Goal: Task Accomplishment & Management: Manage account settings

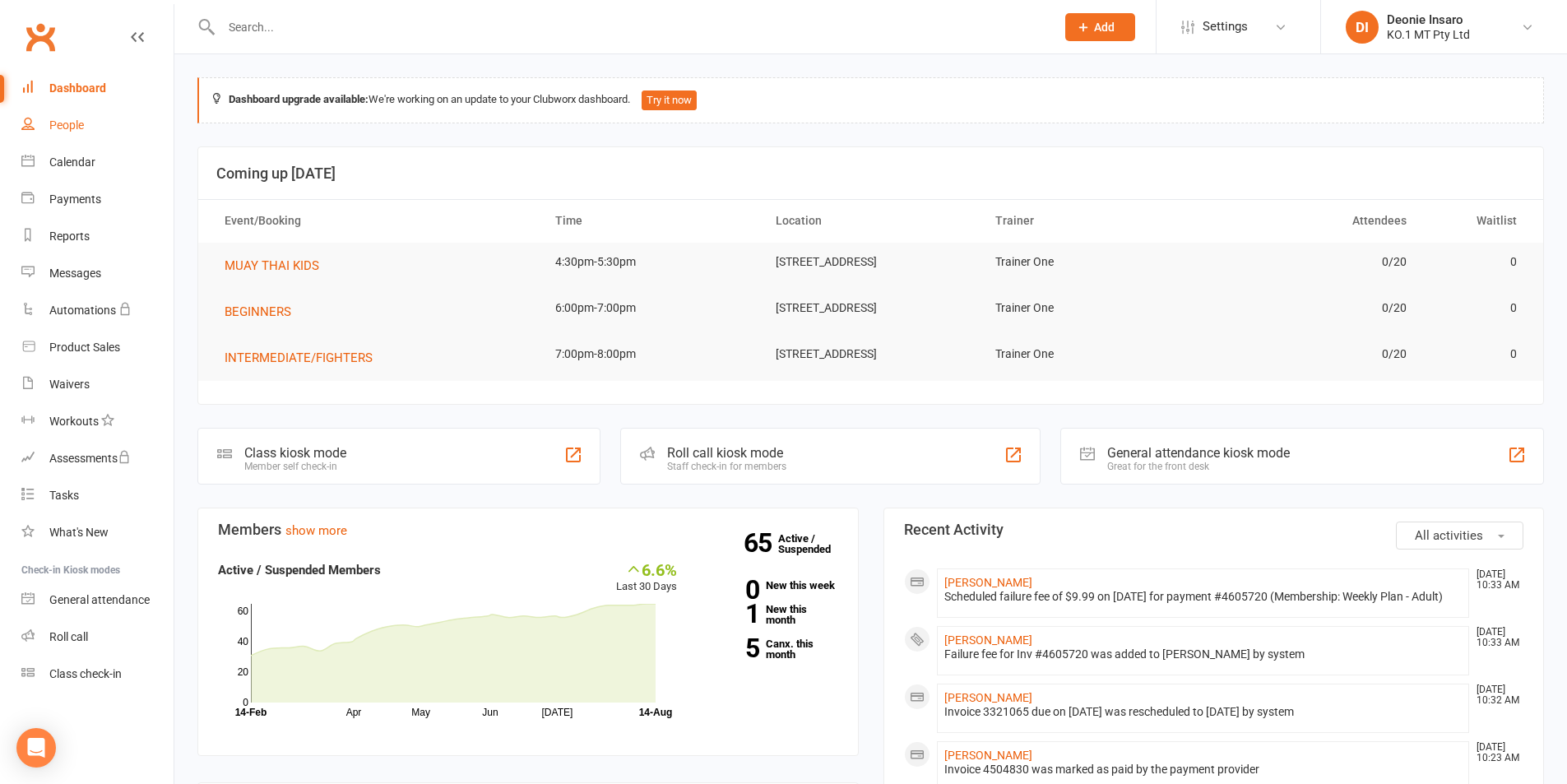
click at [74, 116] on link "People" at bounding box center [98, 125] width 152 height 37
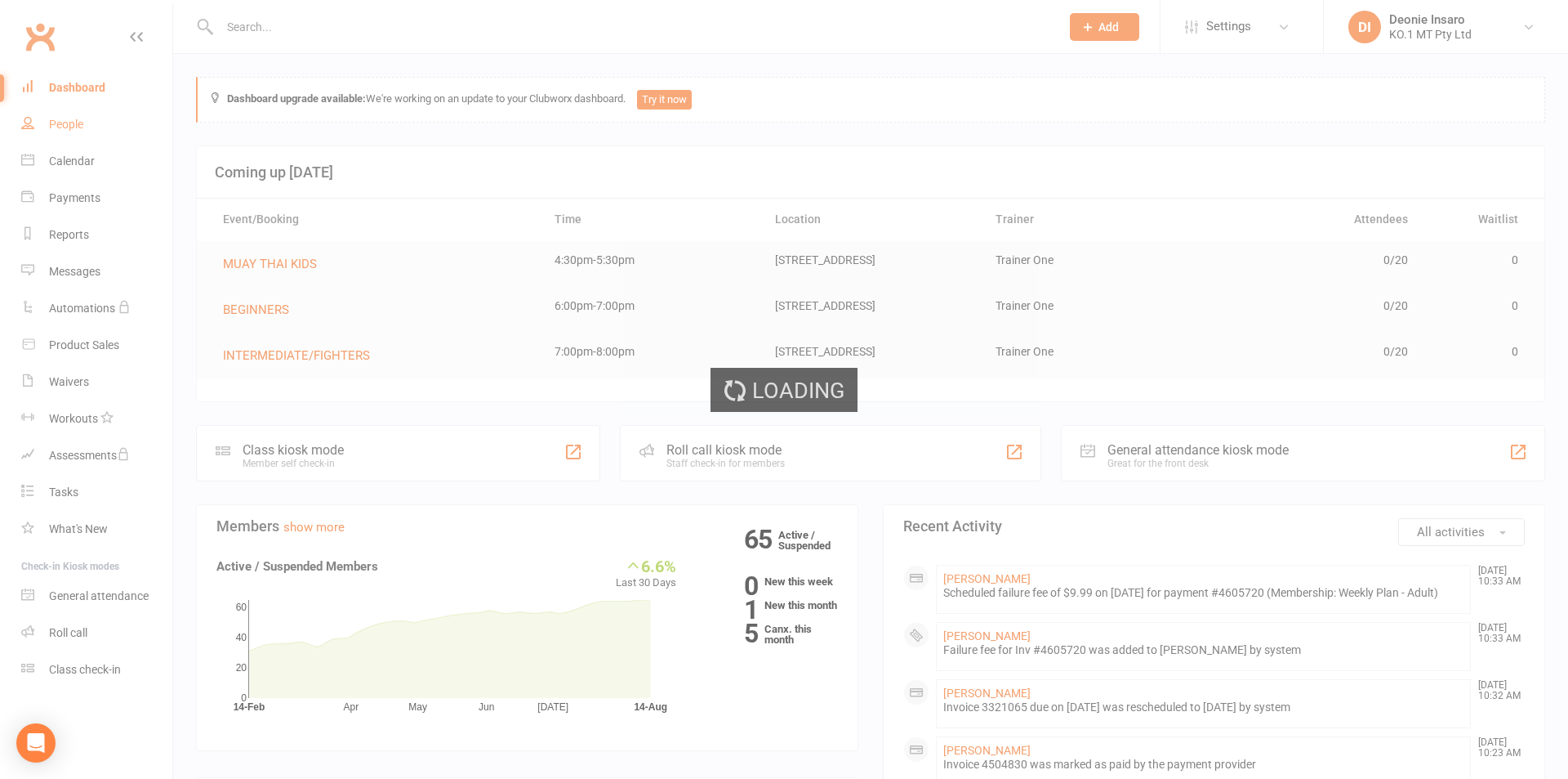
select select "100"
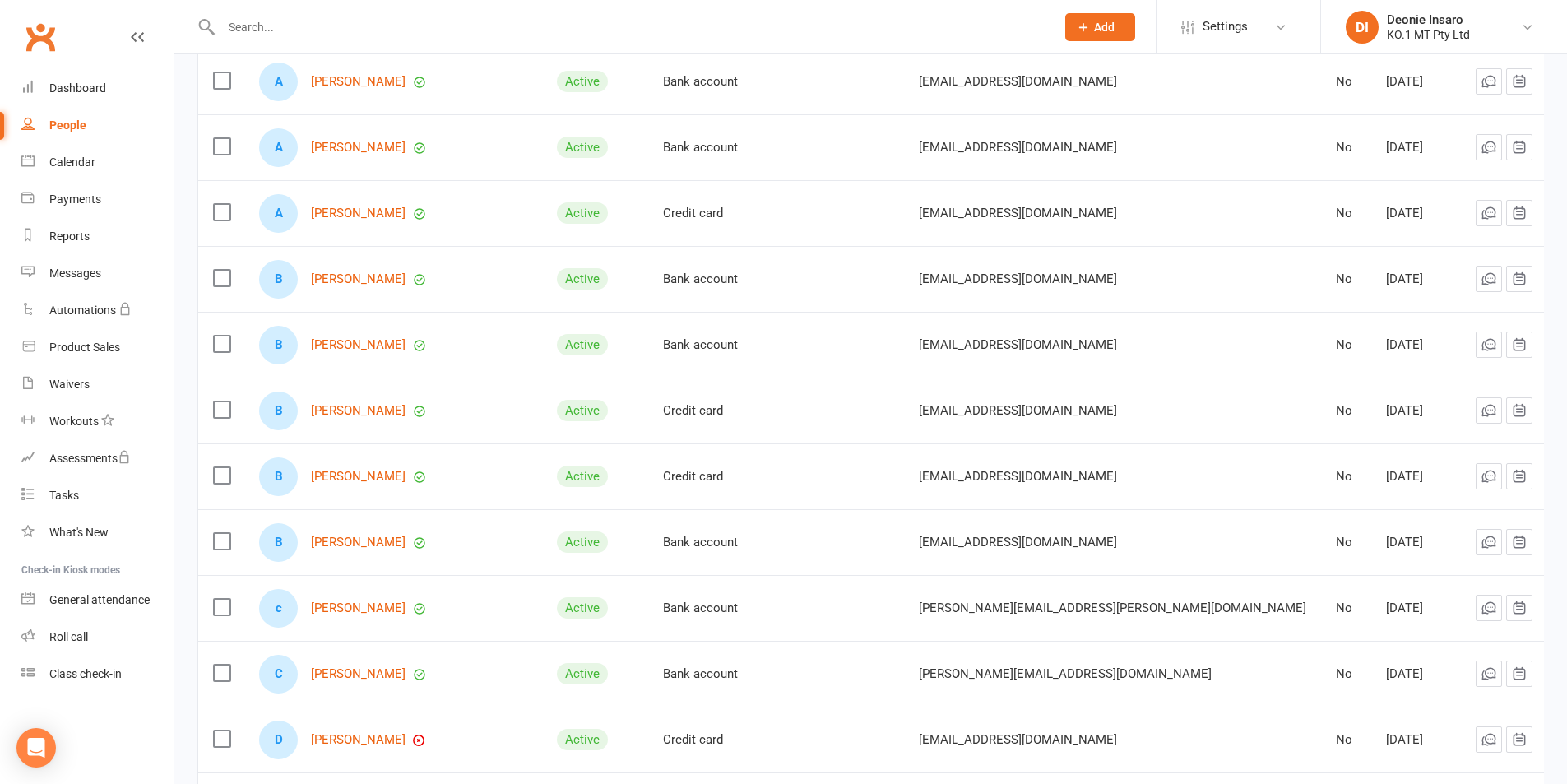
scroll to position [493, 0]
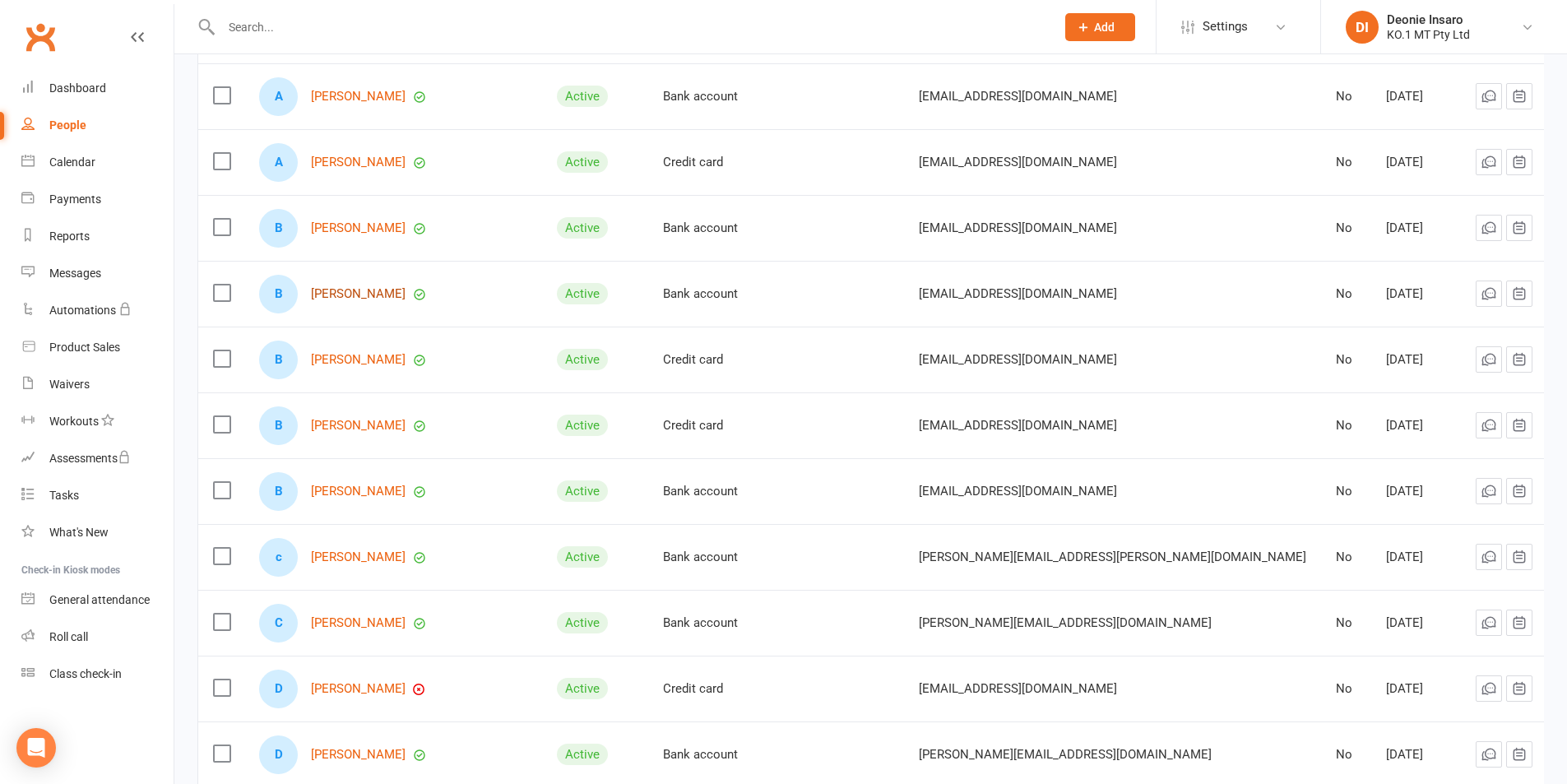
click at [355, 287] on link "[PERSON_NAME]" at bounding box center [358, 294] width 94 height 14
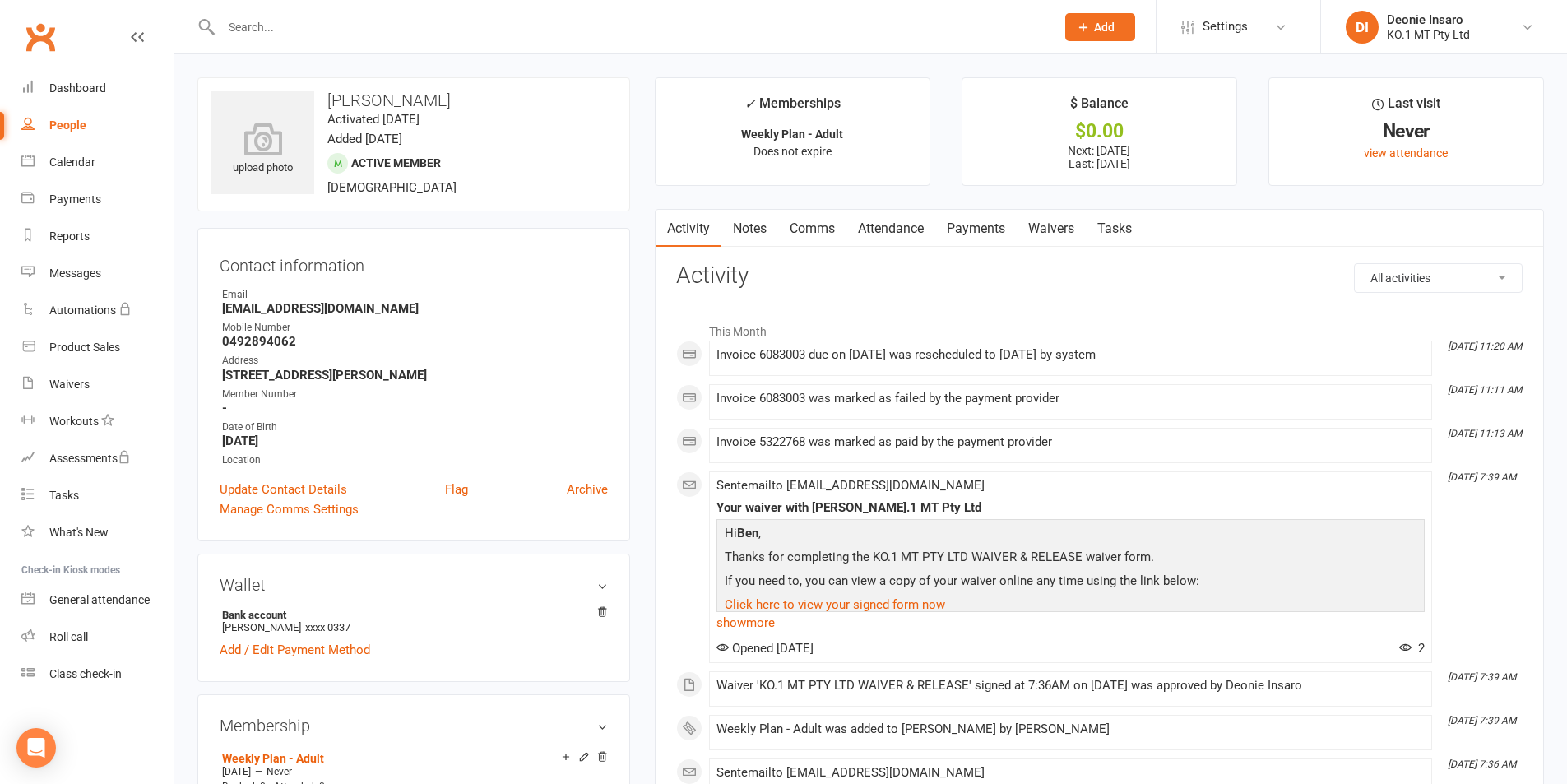
click at [999, 220] on link "Payments" at bounding box center [976, 228] width 81 height 38
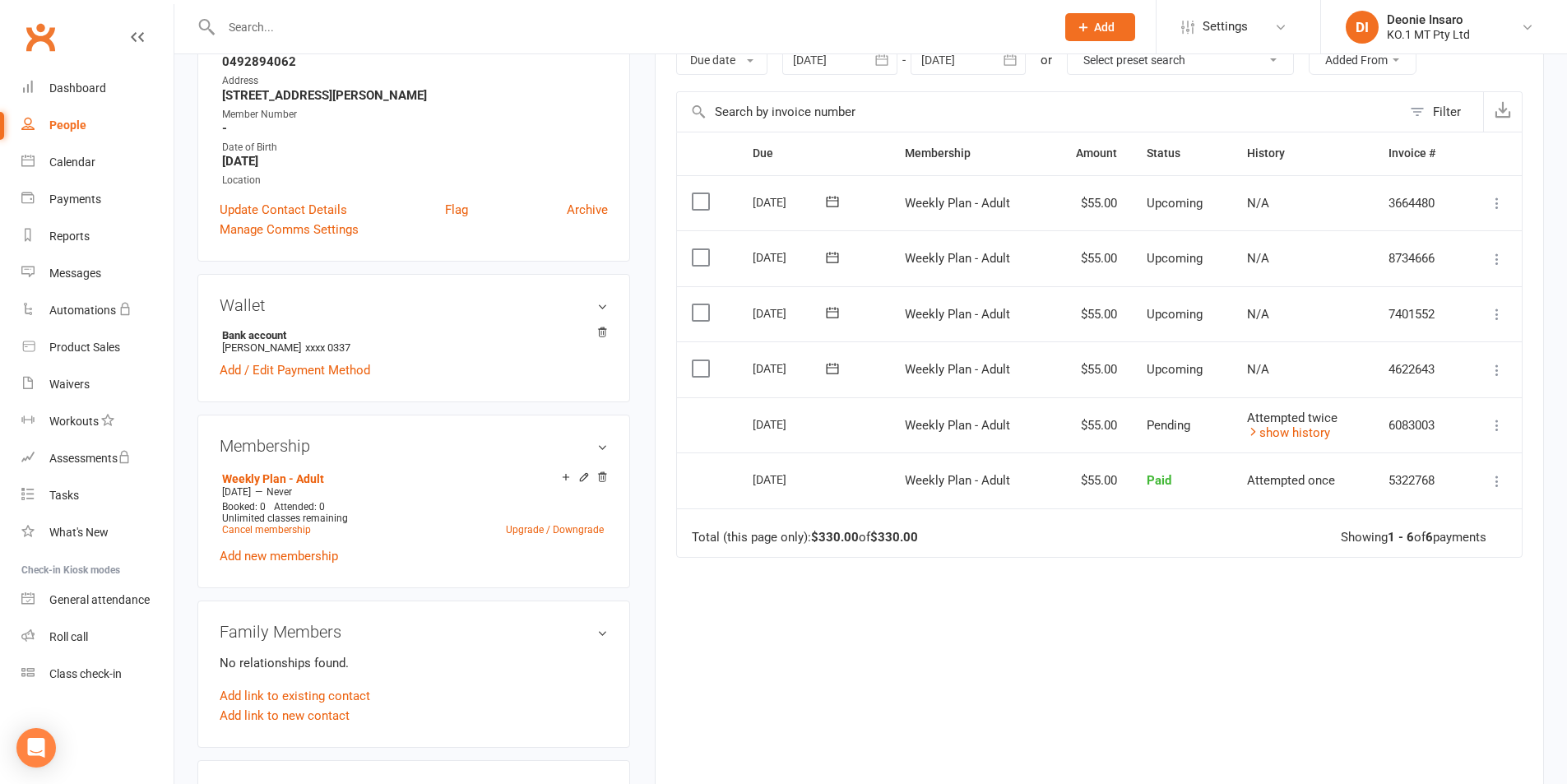
scroll to position [329, 0]
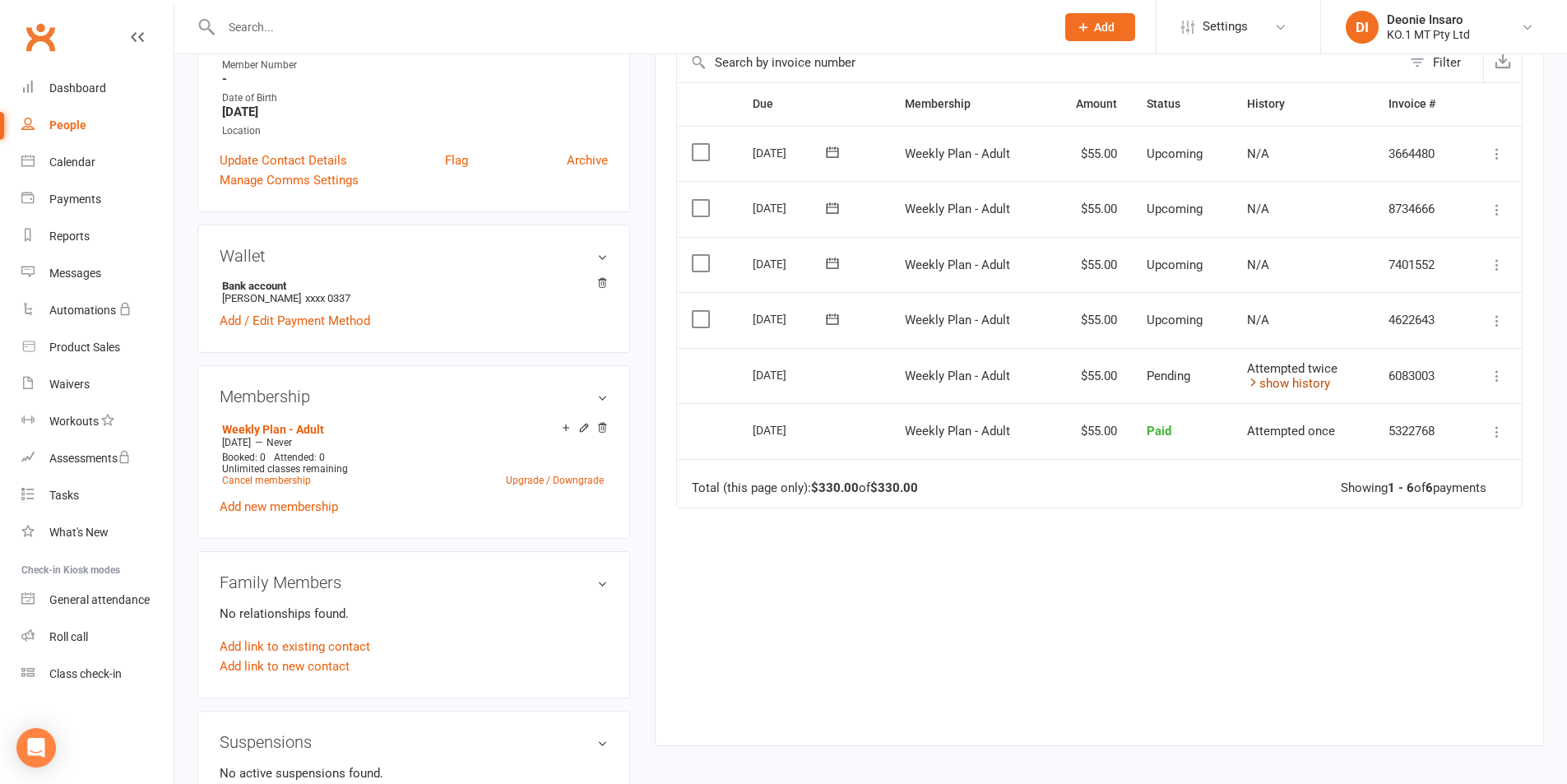
click at [1298, 377] on link "show history" at bounding box center [1288, 383] width 83 height 15
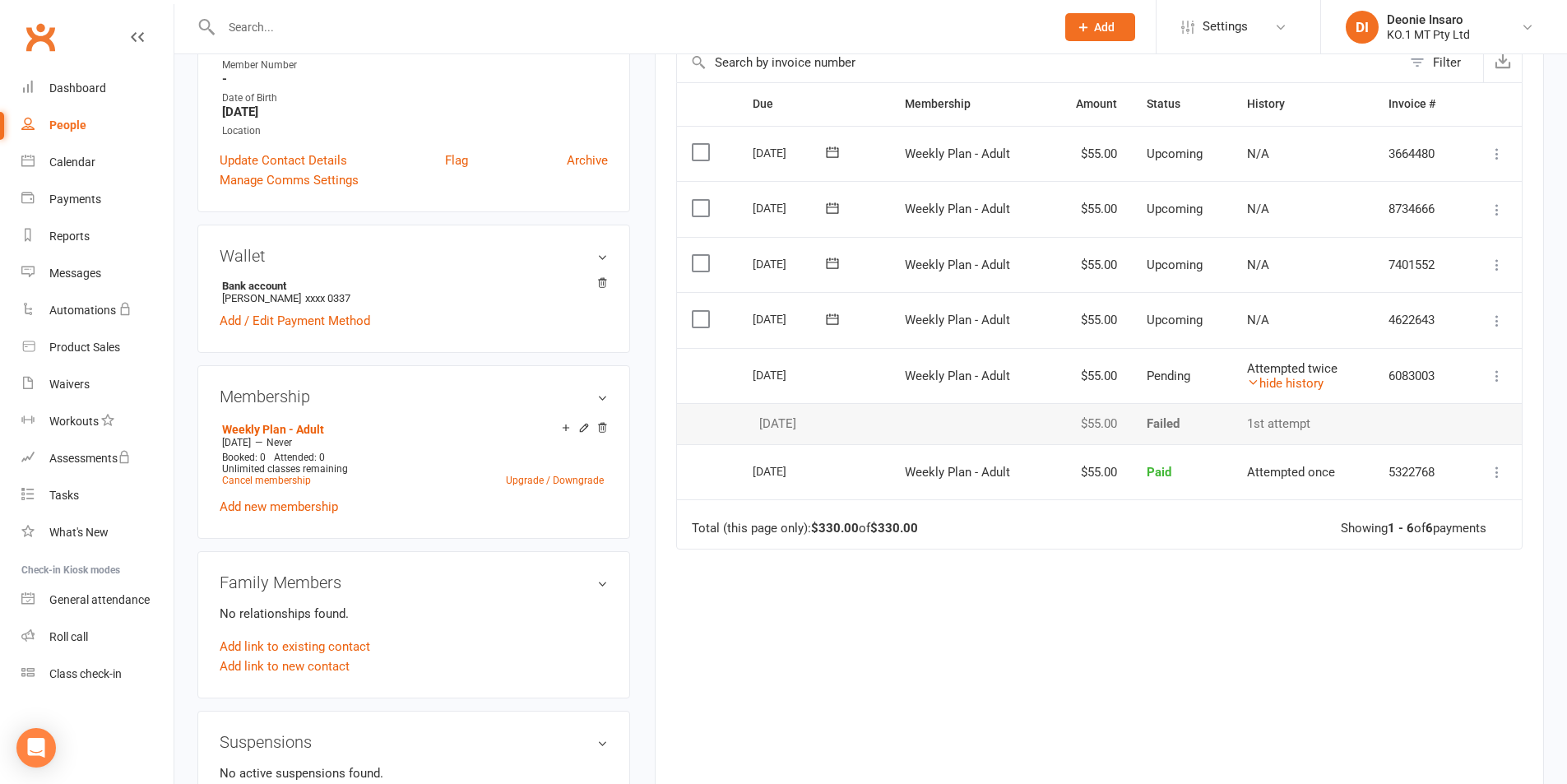
click at [67, 118] on link "People" at bounding box center [98, 125] width 152 height 37
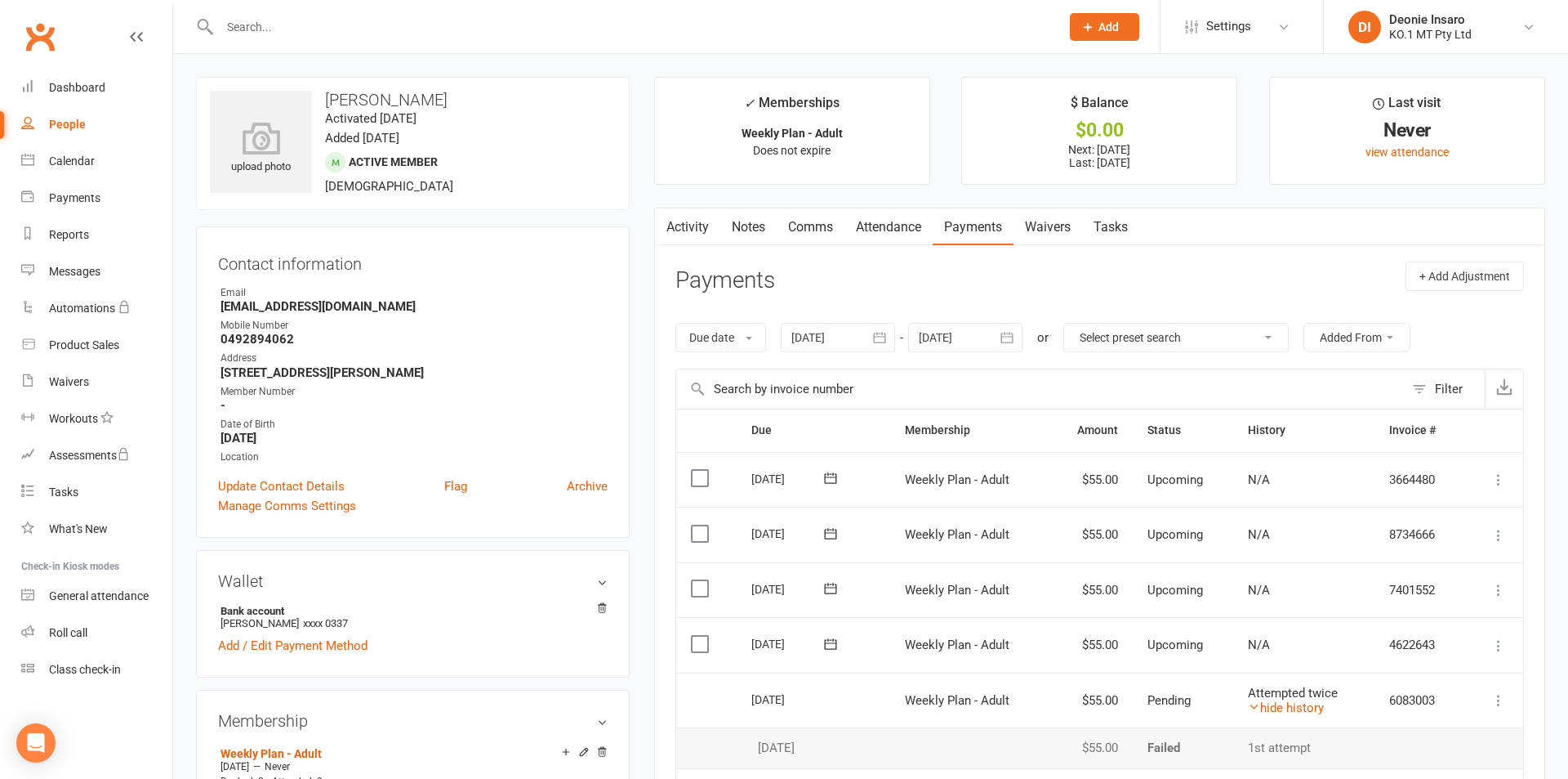
select select "100"
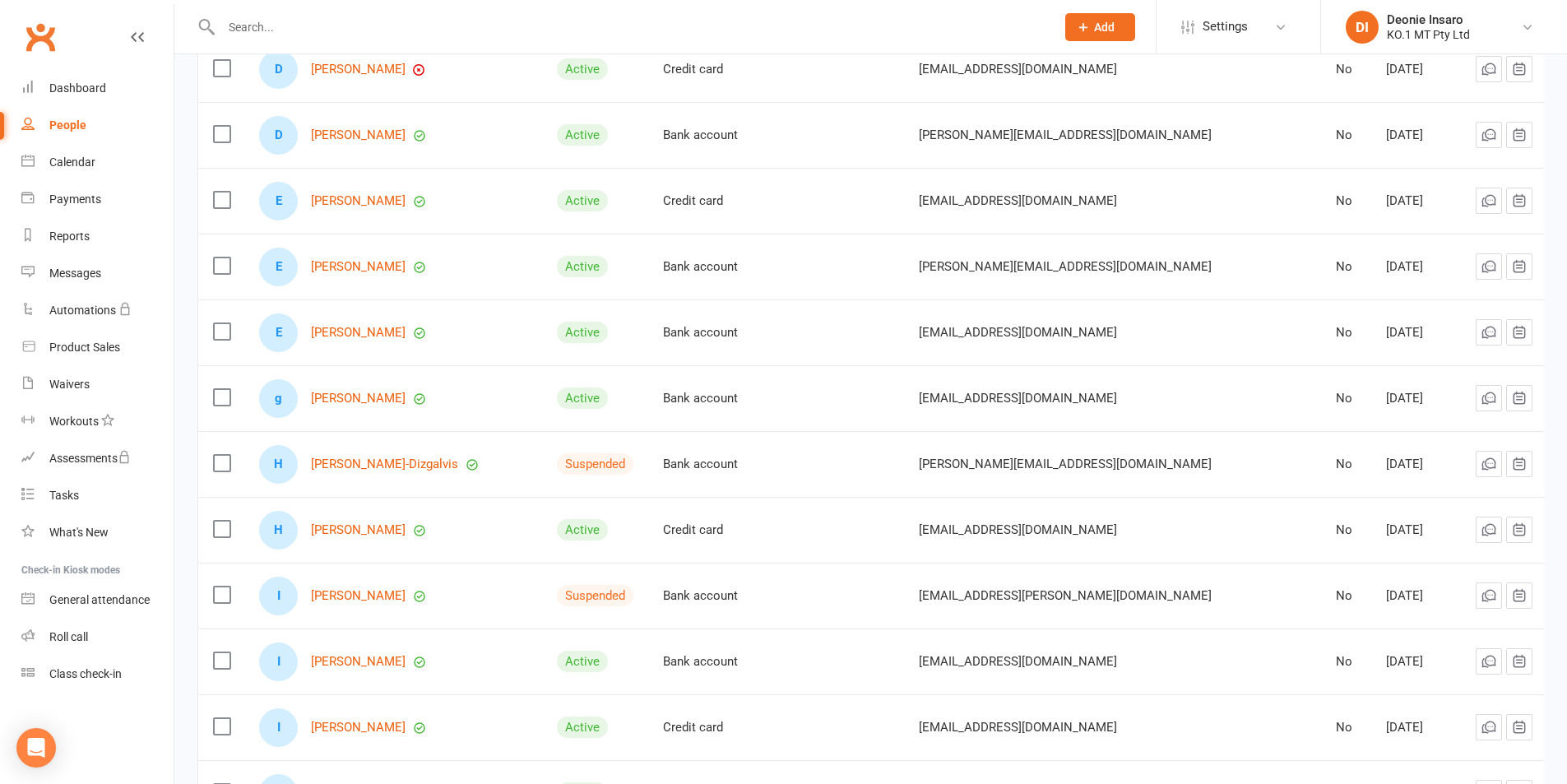
scroll to position [1151, 0]
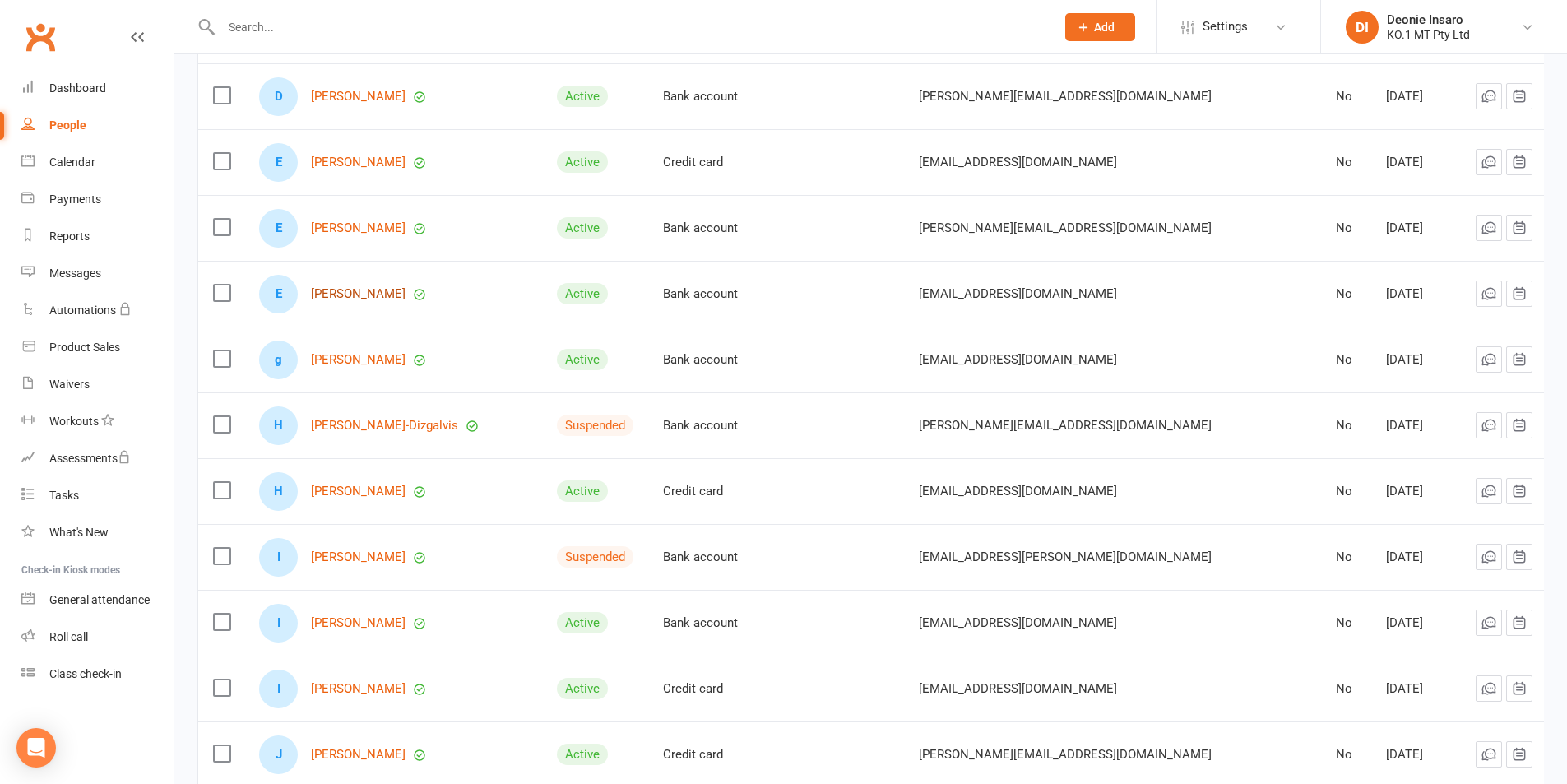
click at [378, 287] on link "[PERSON_NAME]" at bounding box center [358, 294] width 94 height 14
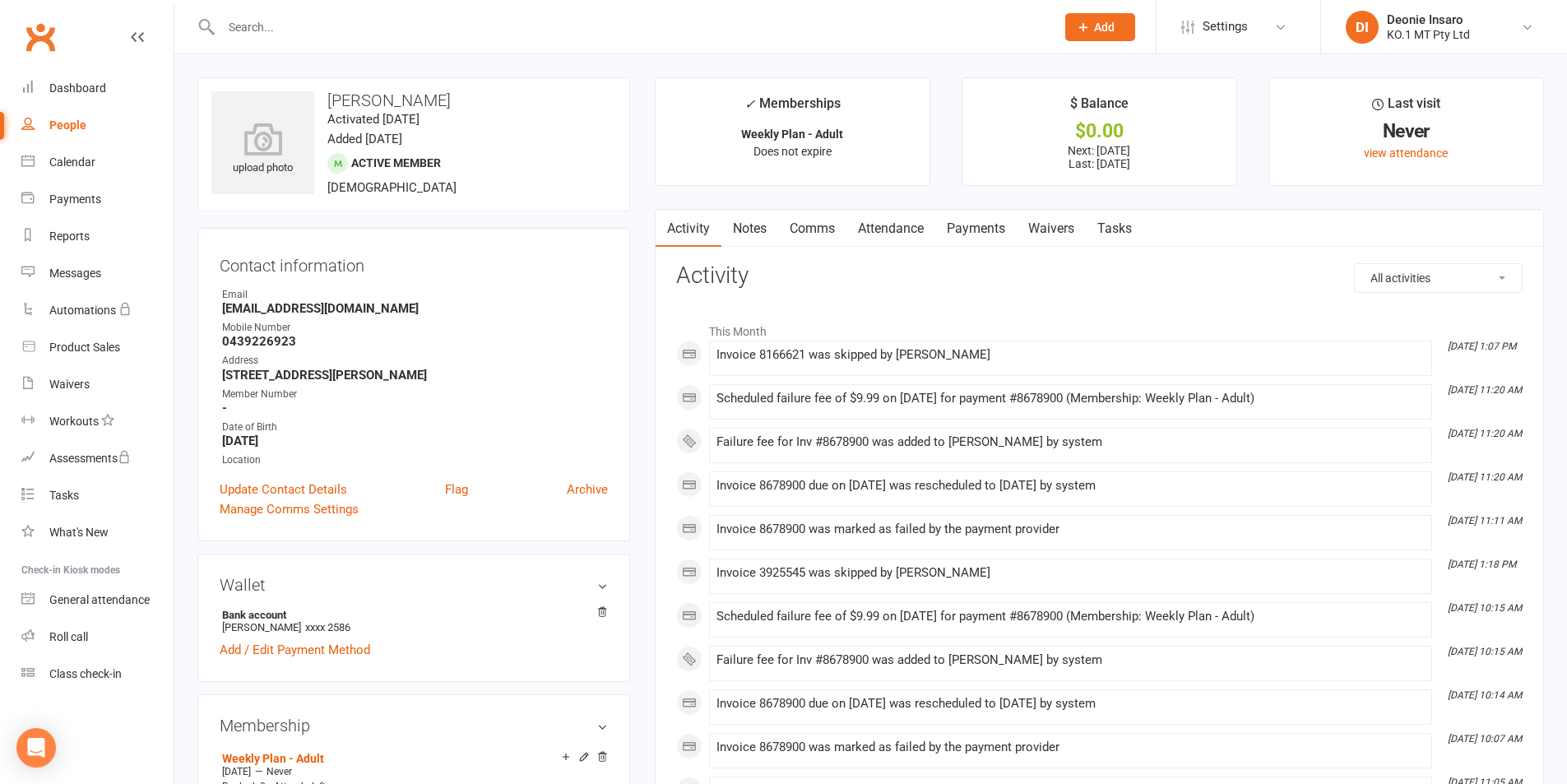
click at [987, 218] on link "Payments" at bounding box center [976, 228] width 81 height 38
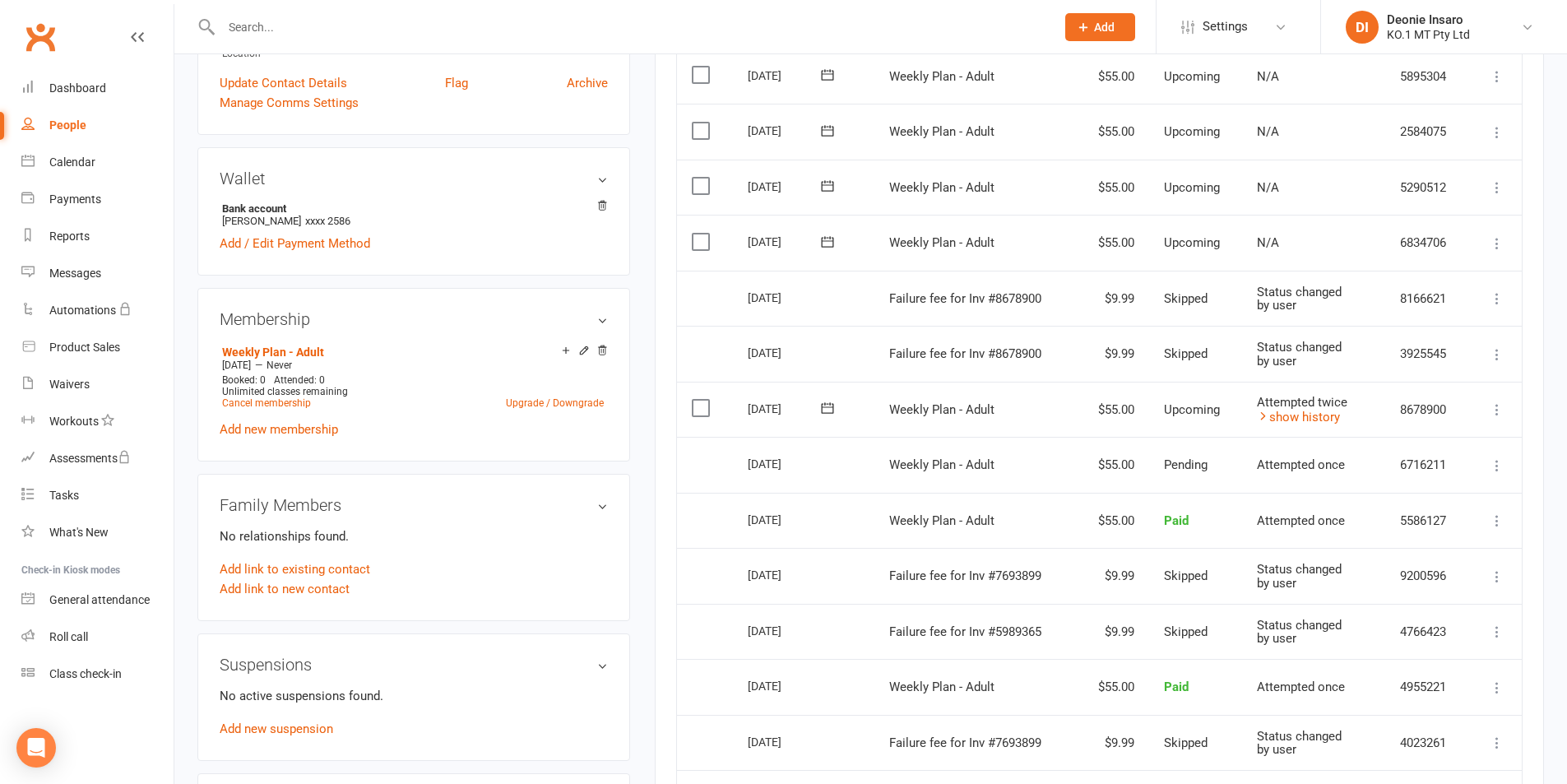
scroll to position [411, 0]
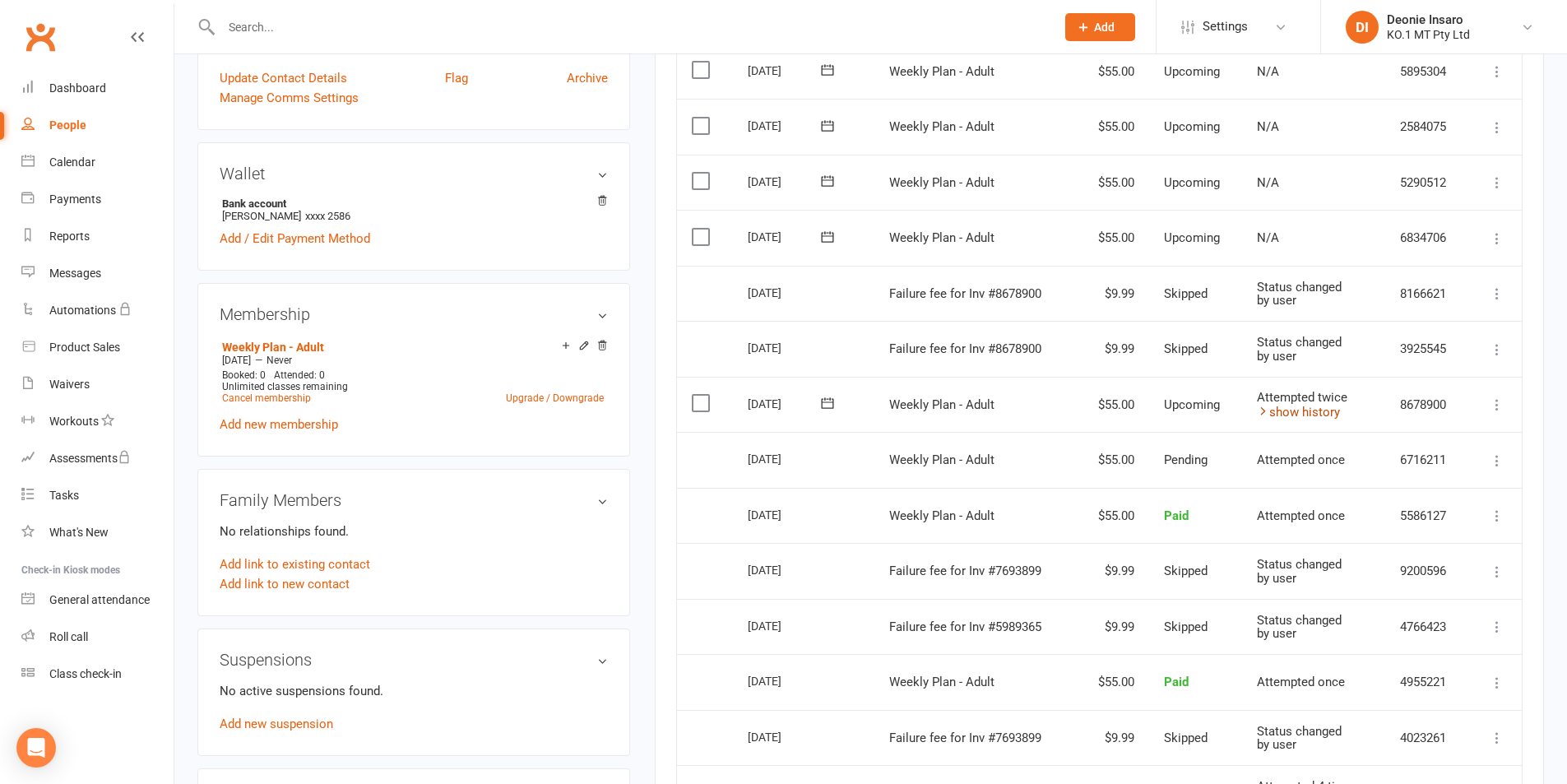
click at [1290, 407] on link "show history" at bounding box center [1298, 412] width 83 height 15
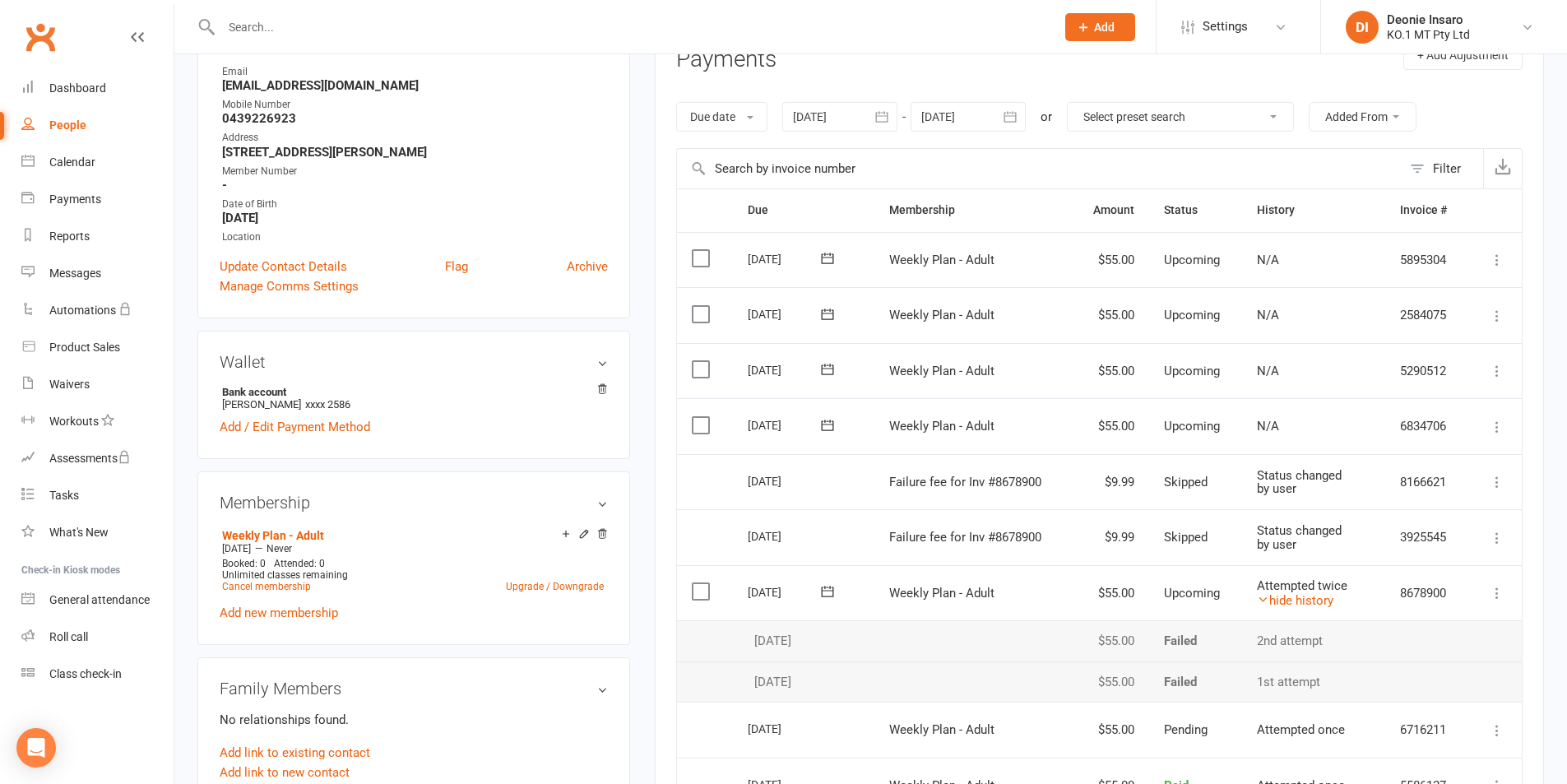
scroll to position [0, 0]
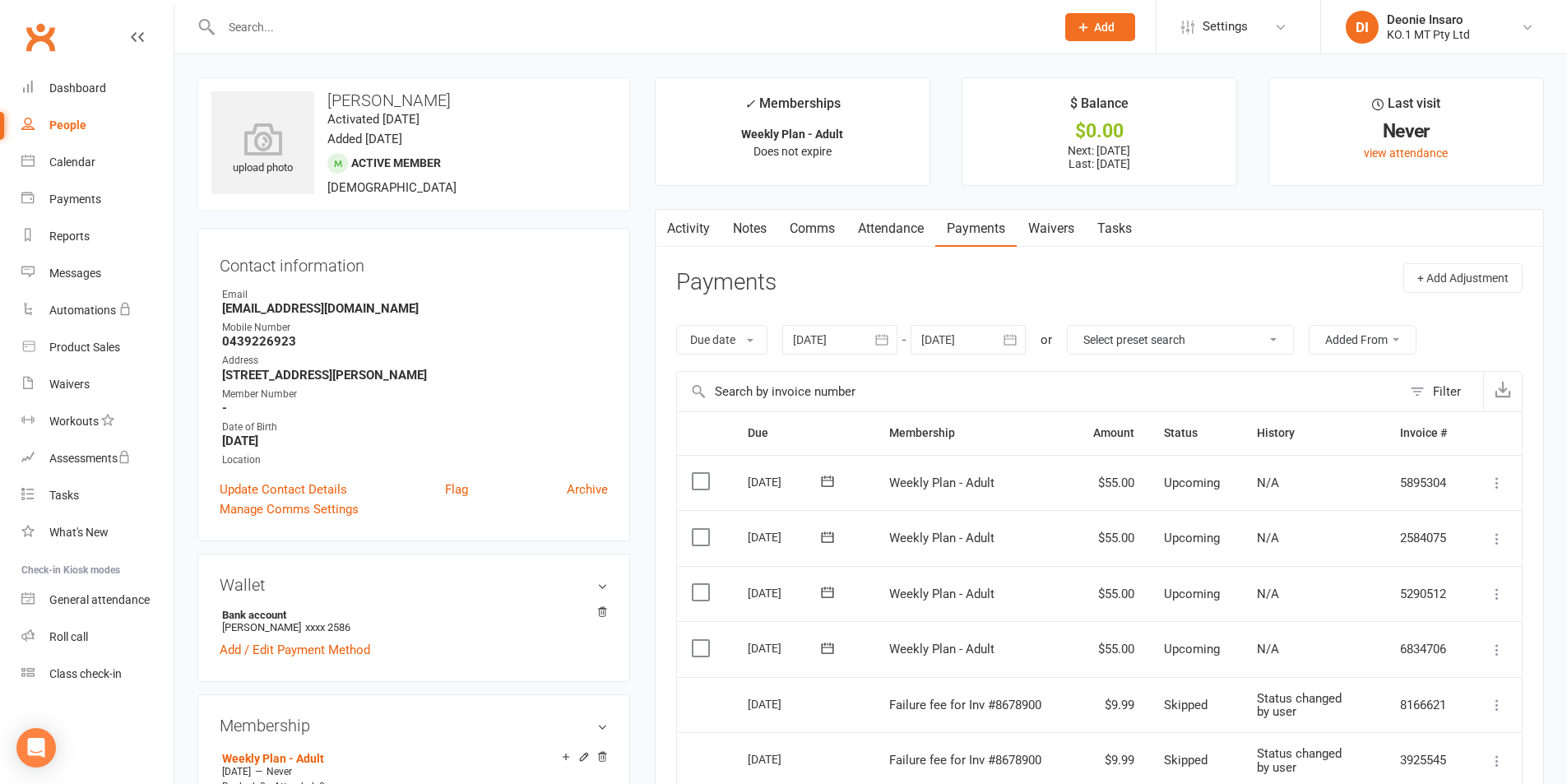
click at [72, 120] on div "People" at bounding box center [68, 125] width 37 height 13
select select "100"
